Goal: Task Accomplishment & Management: Manage account settings

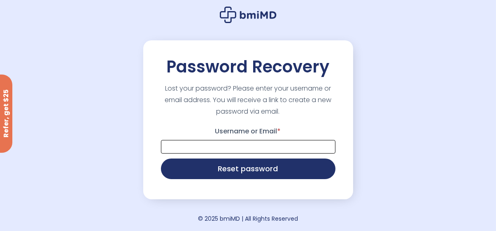
click at [278, 154] on input "Username or Email *" at bounding box center [248, 147] width 175 height 14
type input "**********"
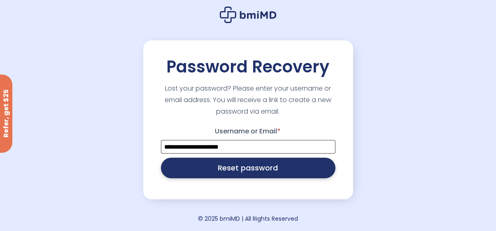
click at [261, 178] on button "Reset password" at bounding box center [248, 168] width 175 height 21
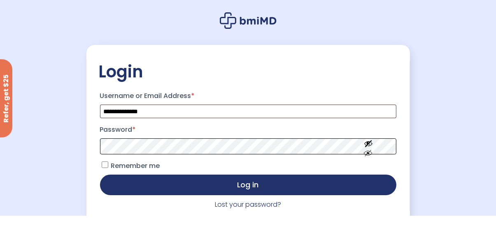
scroll to position [21, 0]
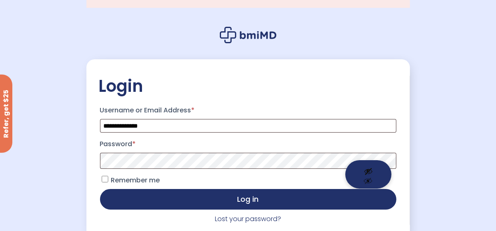
click at [371, 176] on button "Show password" at bounding box center [369, 174] width 46 height 28
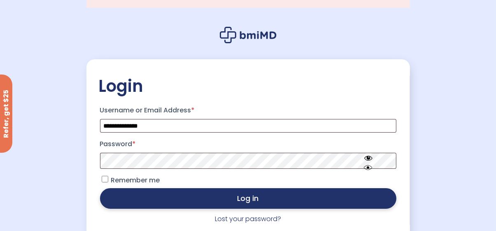
click at [264, 209] on button "Log in" at bounding box center [248, 198] width 297 height 21
